Goal: Navigation & Orientation: Find specific page/section

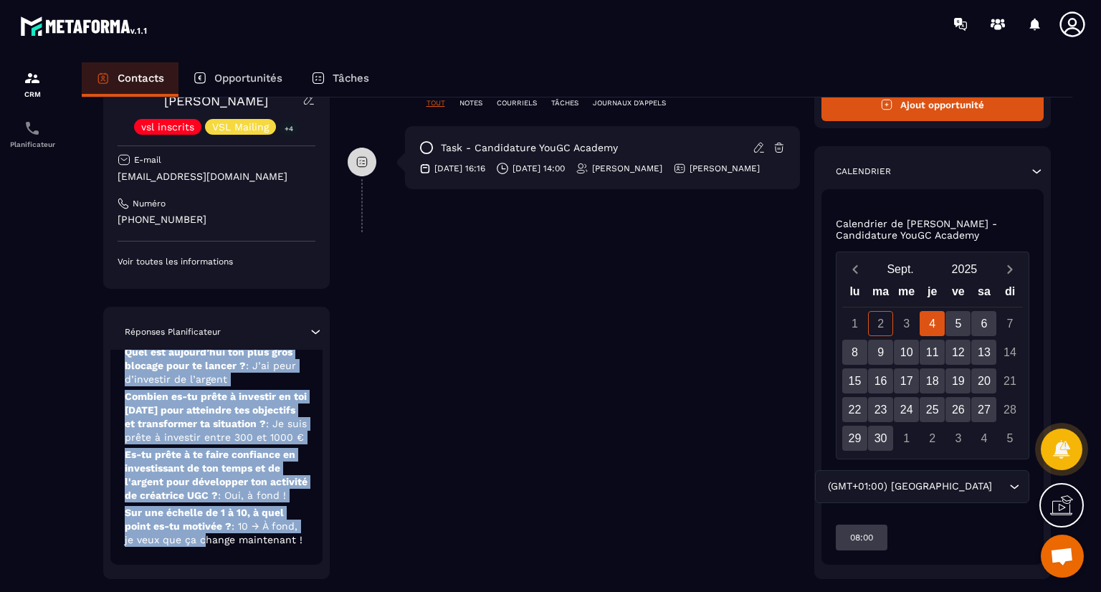
scroll to position [364, 0]
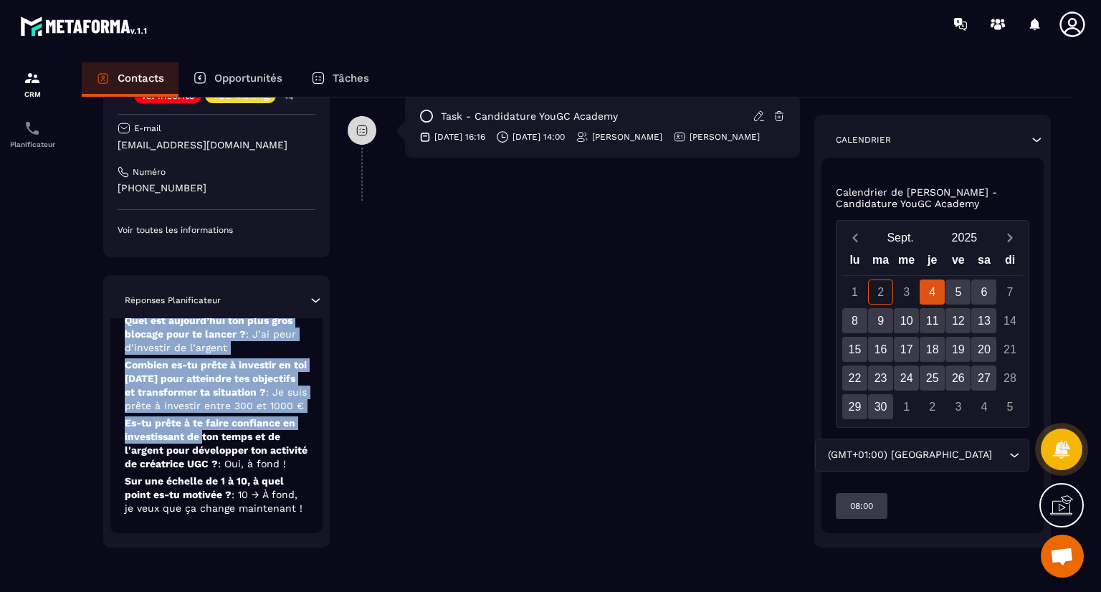
drag, startPoint x: 198, startPoint y: 515, endPoint x: 204, endPoint y: 430, distance: 84.8
click at [204, 430] on div "Candidature YouGC Academy [DATE] Quelle est ta profession actuelle ? : Salariée…" at bounding box center [216, 358] width 212 height 351
click at [232, 397] on span ": Je suis prête à investir entre 300 et 1000 €" at bounding box center [216, 398] width 182 height 25
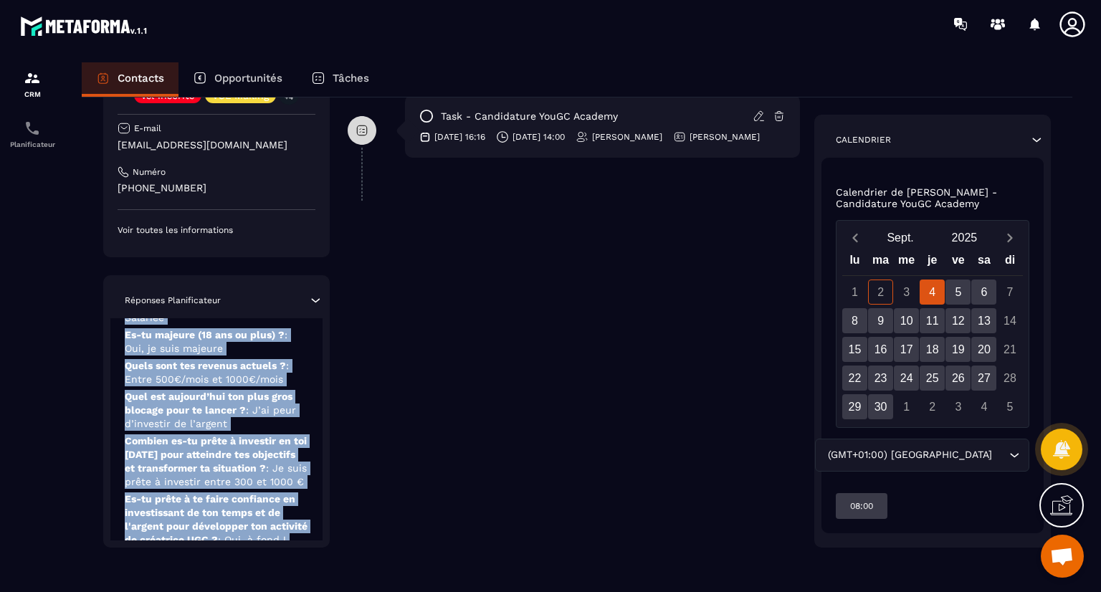
scroll to position [0, 0]
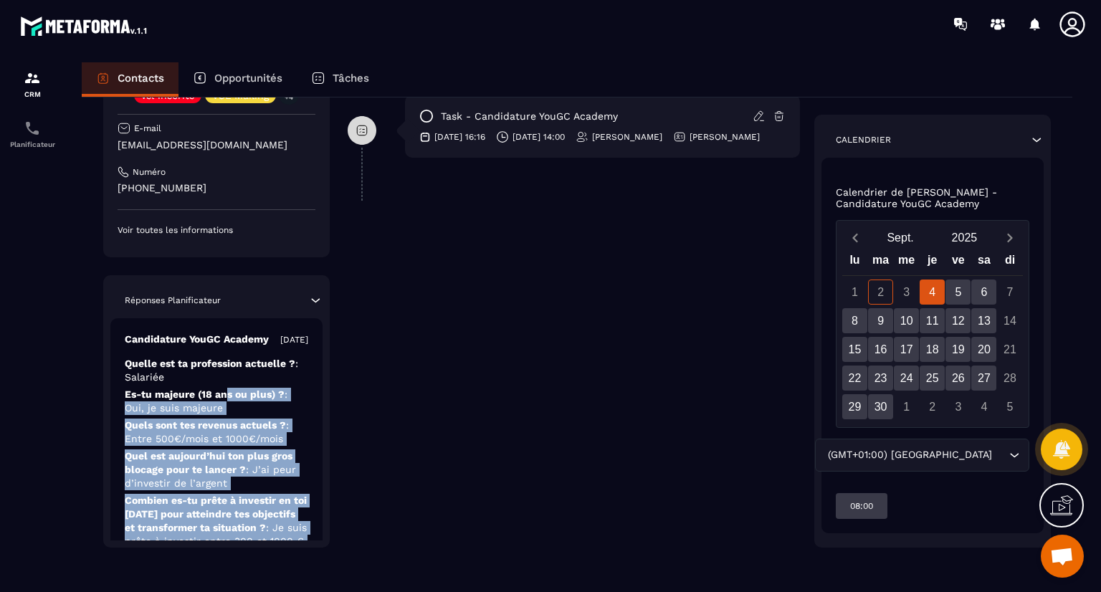
drag, startPoint x: 224, startPoint y: 521, endPoint x: 227, endPoint y: 403, distance: 118.3
click at [227, 403] on div "Candidature YouGC Academy [DATE] Quelle est ta profession actuelle ? : Salariée…" at bounding box center [216, 493] width 212 height 351
click at [227, 419] on p "Es-tu majeure (18 ans ou plus) ? : Oui, je suis majeure" at bounding box center [217, 432] width 184 height 27
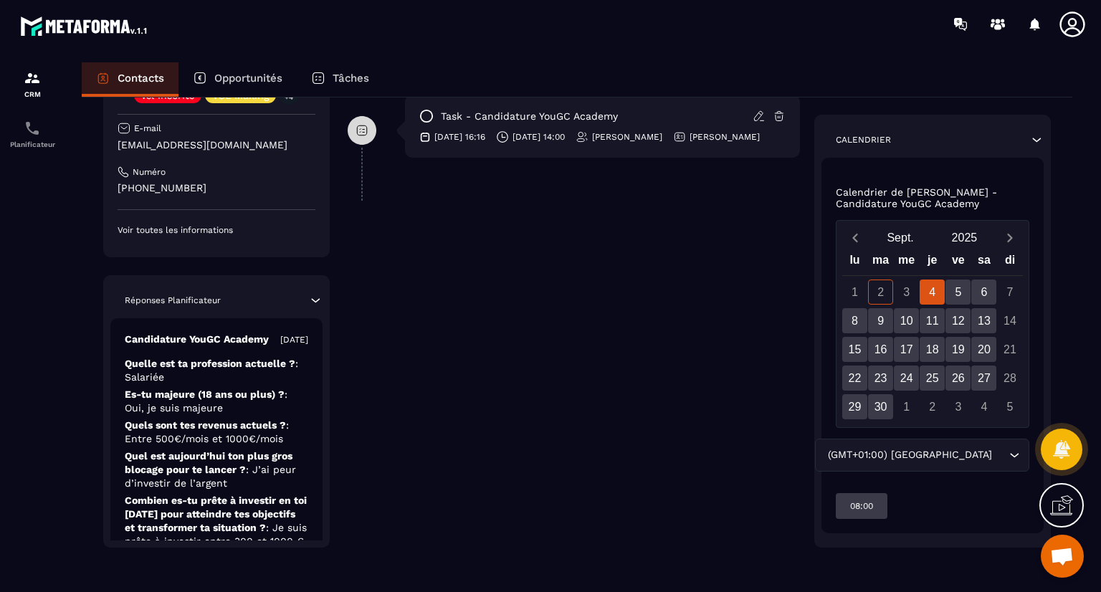
click at [687, 351] on div "**********" at bounding box center [574, 171] width 452 height 751
drag, startPoint x: 574, startPoint y: 403, endPoint x: 594, endPoint y: -62, distance: 465.8
click at [594, 0] on html "CRM Planificateur Contacts Opportunités Tâches Revenir aux contacts Responsable…" at bounding box center [550, 296] width 1101 height 592
click at [556, 322] on div "**********" at bounding box center [574, 171] width 452 height 751
click at [952, 297] on div "5" at bounding box center [958, 292] width 25 height 25
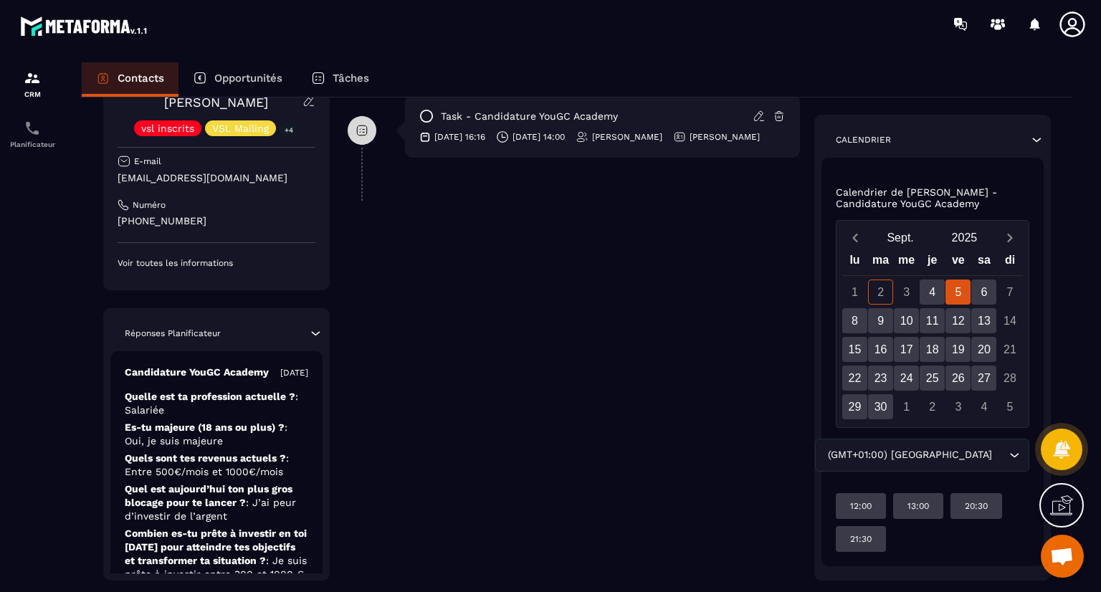
click at [962, 291] on div "5" at bounding box center [958, 292] width 25 height 25
click at [986, 286] on div "6" at bounding box center [984, 292] width 25 height 25
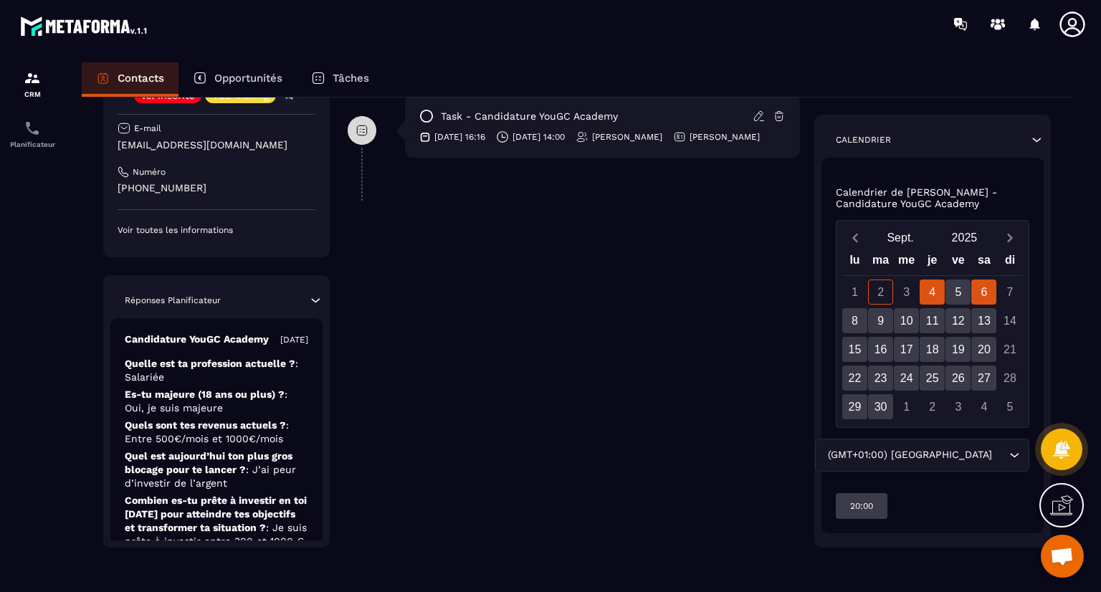
click at [935, 292] on div "4" at bounding box center [932, 292] width 25 height 25
click at [52, 142] on p "Planificateur" at bounding box center [32, 145] width 57 height 8
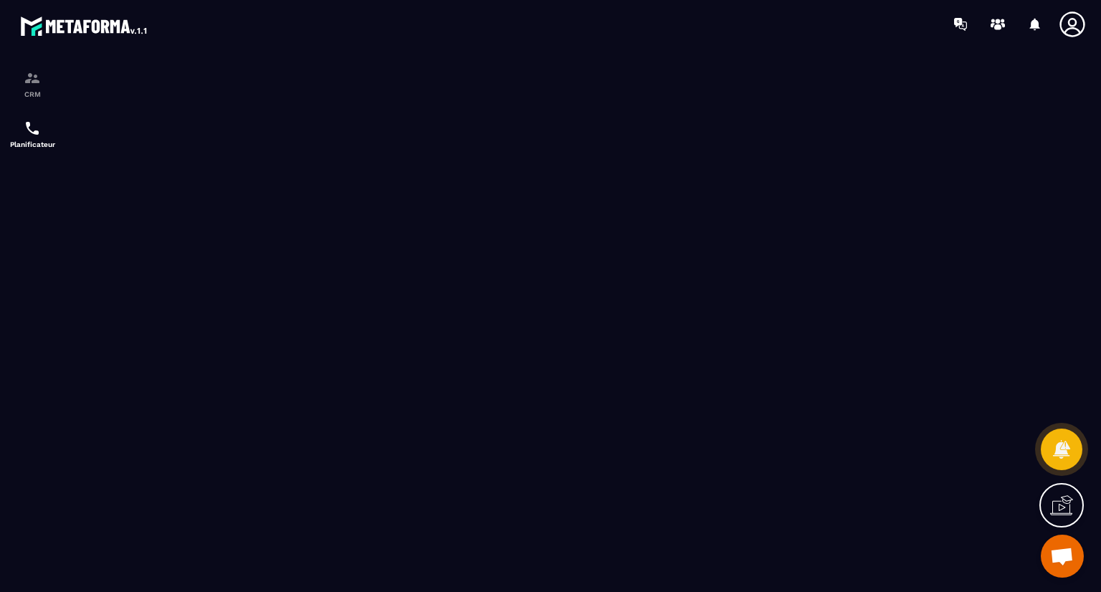
click at [513, 55] on section "CRM Planificateur" at bounding box center [550, 320] width 1101 height 544
